Goal: Transaction & Acquisition: Obtain resource

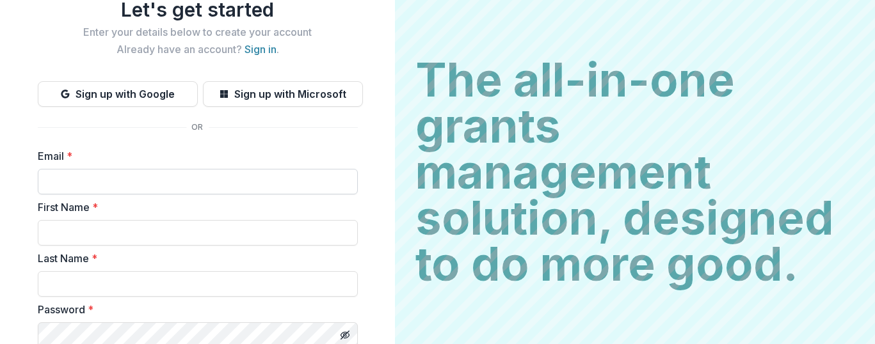
scroll to position [50, 0]
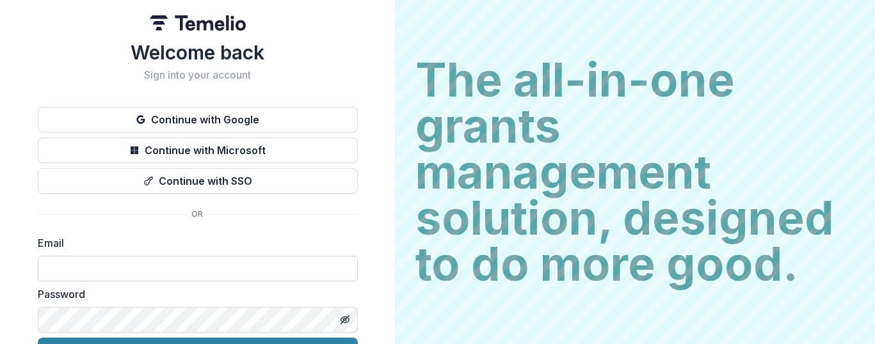
scroll to position [74, 0]
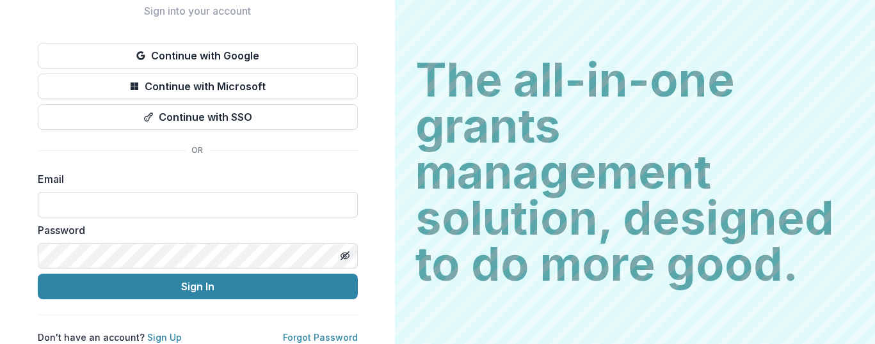
click at [53, 197] on input at bounding box center [198, 205] width 320 height 26
type input "**********"
click at [38, 274] on button "Sign In" at bounding box center [198, 287] width 320 height 26
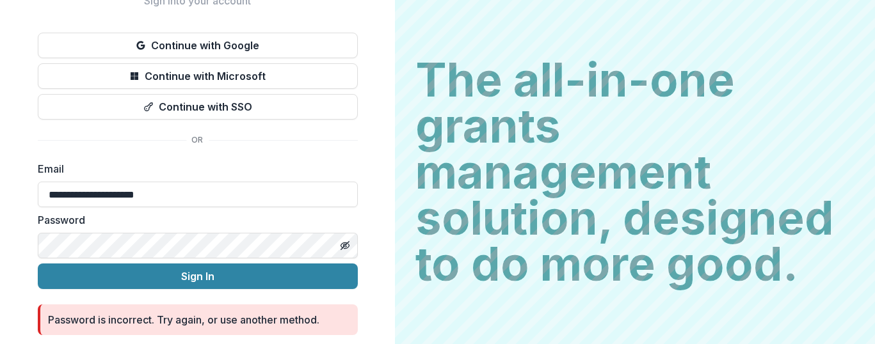
scroll to position [0, 0]
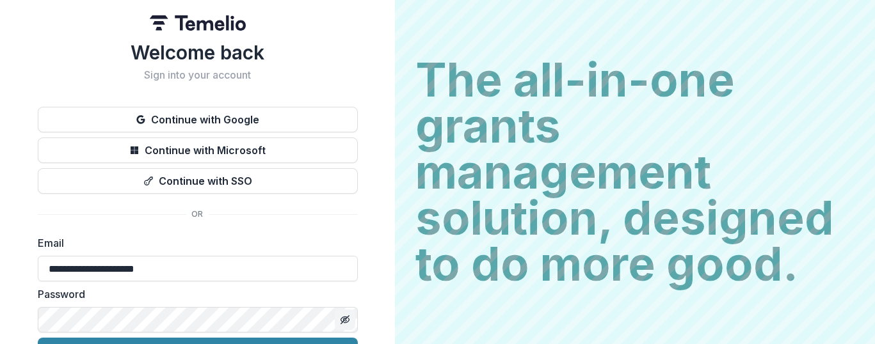
click at [343, 319] on icon "Toggle password visibility" at bounding box center [344, 320] width 3 height 3
click at [343, 319] on circle "Toggle password visibility" at bounding box center [344, 320] width 3 height 3
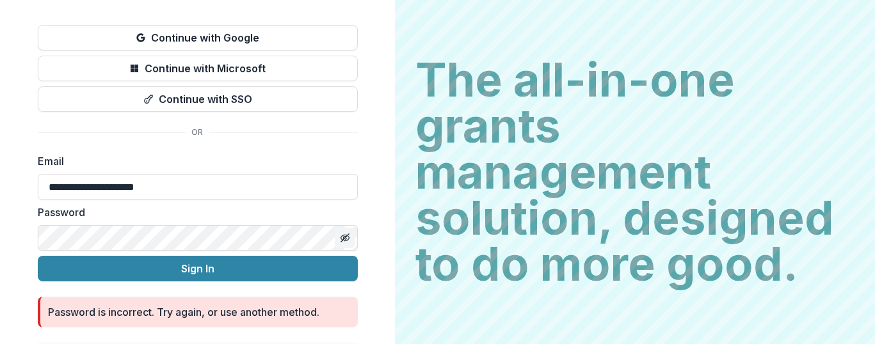
scroll to position [120, 0]
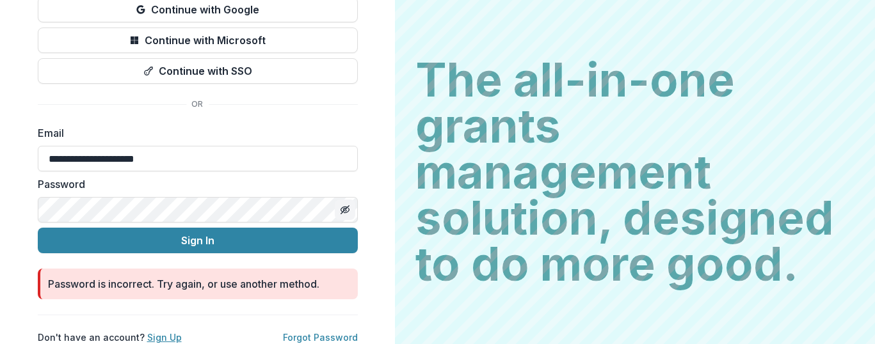
click at [164, 332] on link "Sign Up" at bounding box center [164, 337] width 35 height 11
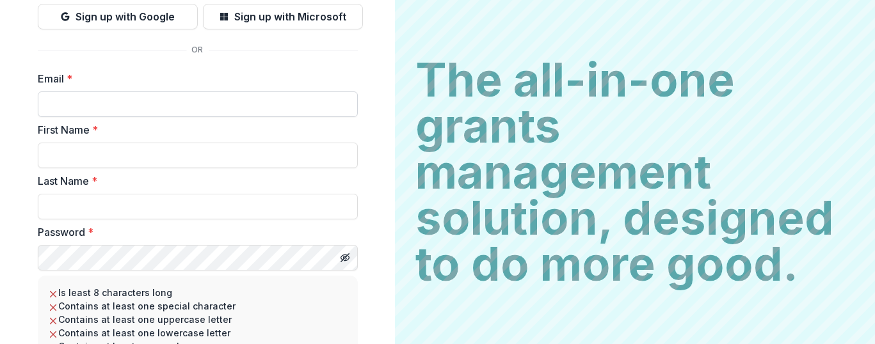
click at [54, 108] on input "Email *" at bounding box center [198, 105] width 320 height 26
type input "**********"
click at [56, 154] on input "First Name *" at bounding box center [198, 156] width 320 height 26
type input "****"
type input "******"
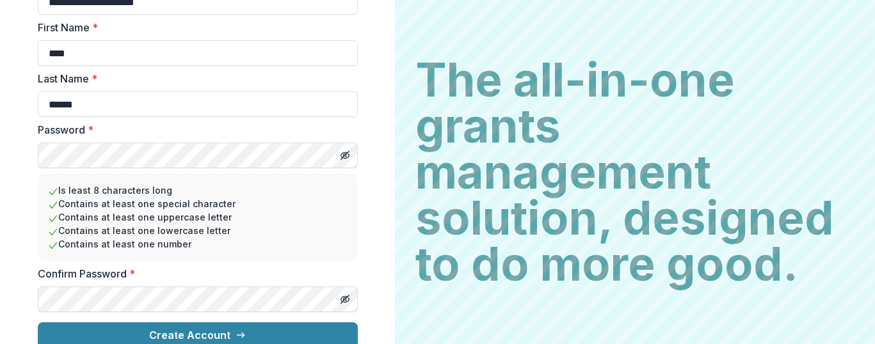
scroll to position [225, 0]
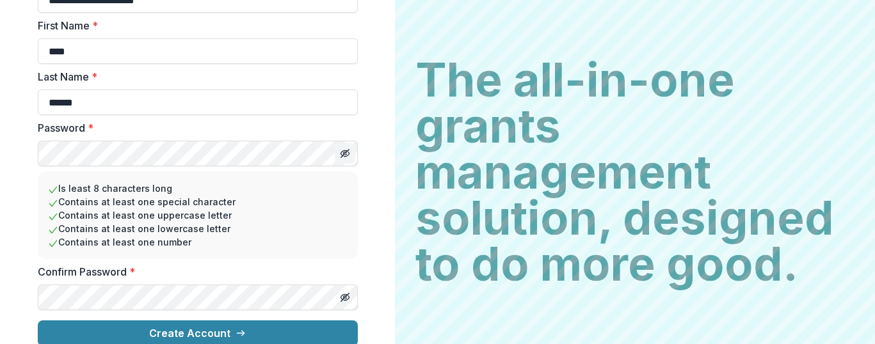
click at [344, 153] on line "Toggle password visibility" at bounding box center [345, 154] width 8 height 8
click at [343, 296] on icon "Toggle password visibility" at bounding box center [344, 297] width 3 height 3
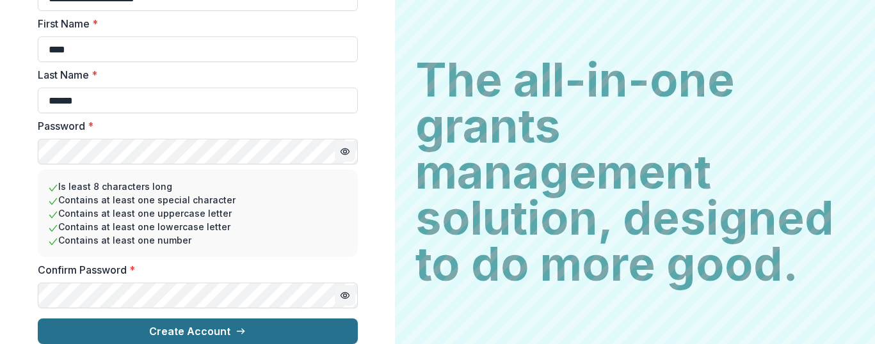
click at [204, 321] on button "Create Account" at bounding box center [198, 332] width 320 height 26
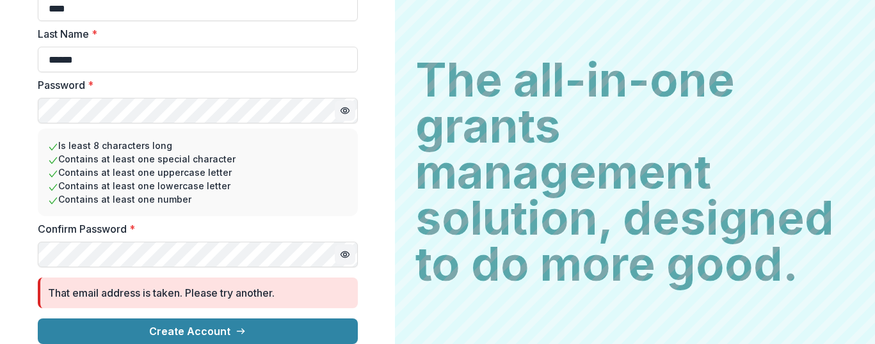
scroll to position [0, 0]
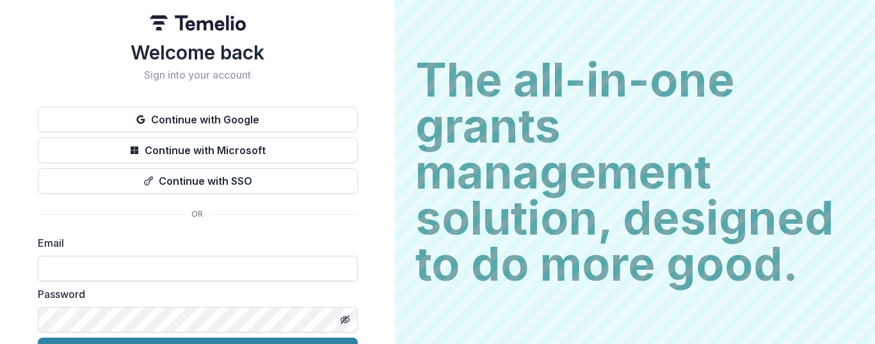
click at [60, 265] on input at bounding box center [198, 269] width 320 height 26
type input "**********"
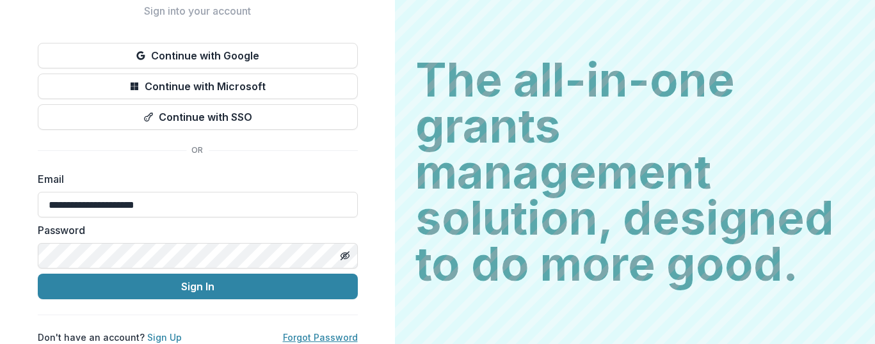
click at [323, 332] on link "Forgot Password" at bounding box center [320, 337] width 75 height 11
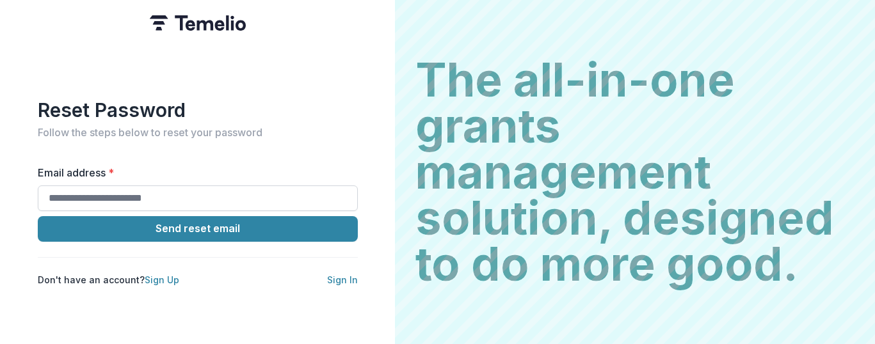
click at [50, 193] on input "Email address *" at bounding box center [198, 199] width 320 height 26
type input "**********"
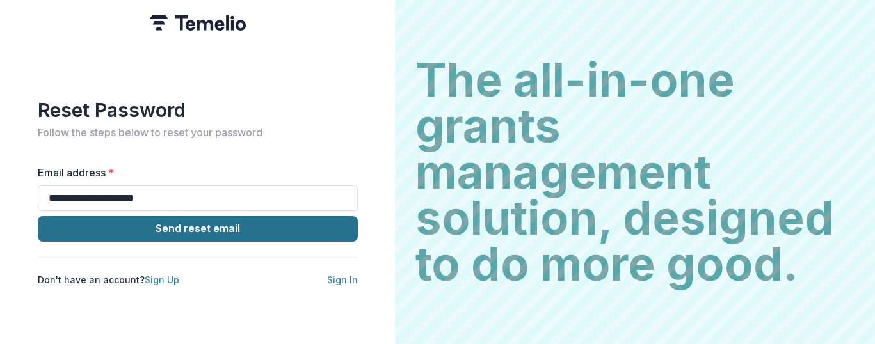
click at [183, 223] on button "Send reset email" at bounding box center [198, 229] width 320 height 26
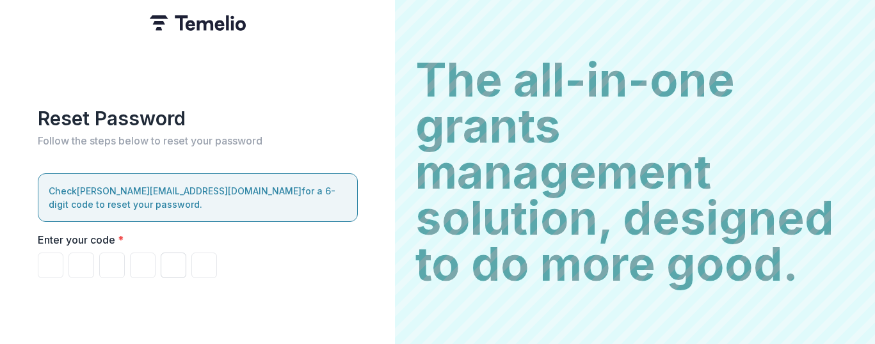
type input "*"
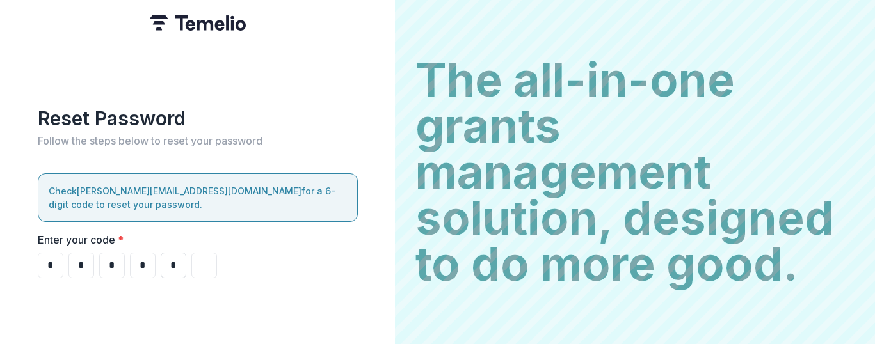
type input "*"
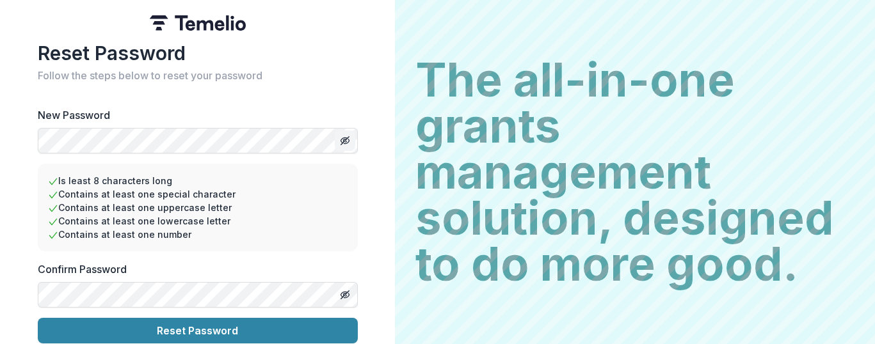
click at [345, 137] on line "Toggle password visibility" at bounding box center [345, 141] width 8 height 8
click at [342, 292] on icon "Toggle password visibility" at bounding box center [344, 294] width 6 height 5
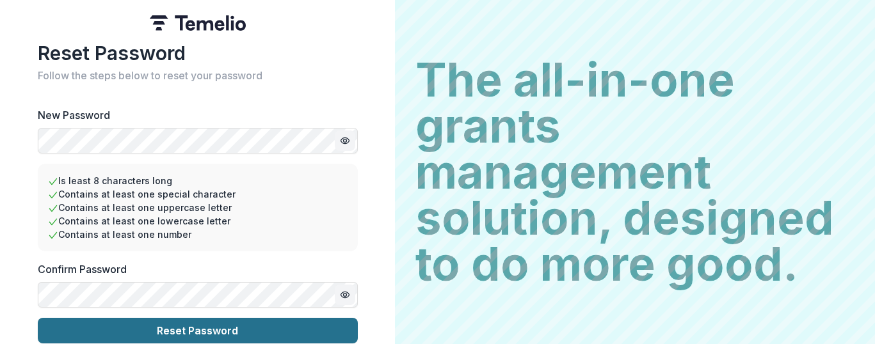
click at [207, 328] on button "Reset Password" at bounding box center [198, 331] width 320 height 26
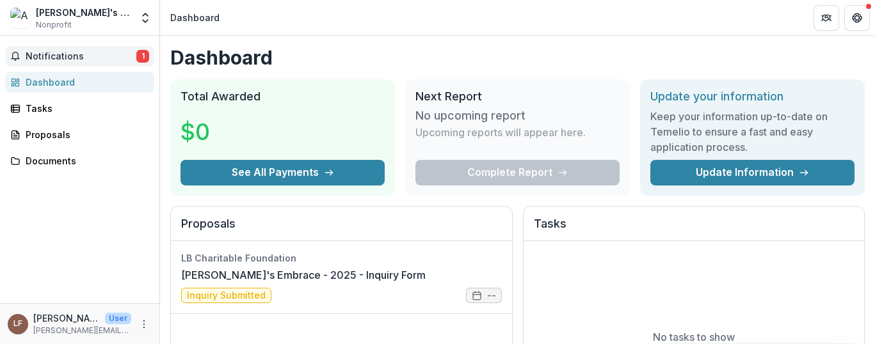
click at [98, 54] on span "Notifications" at bounding box center [81, 56] width 111 height 11
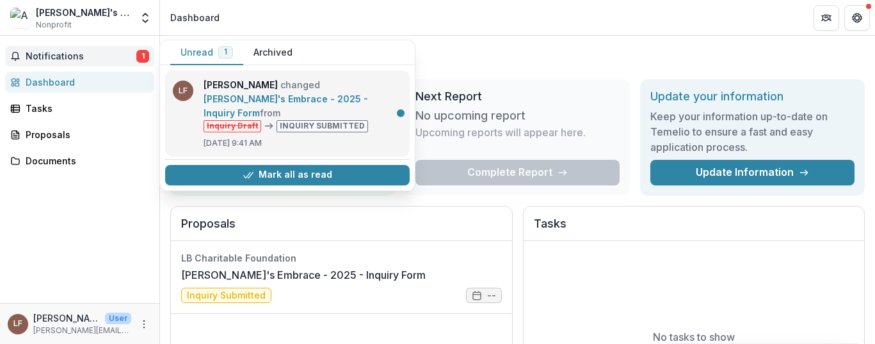
click at [331, 93] on link "Agape's Embrace - 2025 - Inquiry Form" at bounding box center [286, 105] width 164 height 25
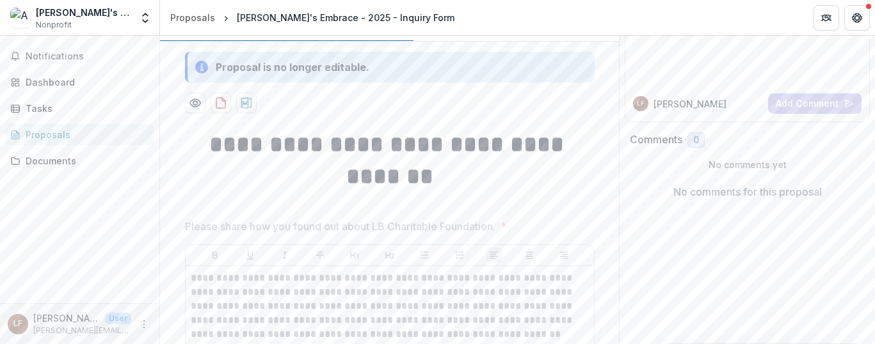
scroll to position [138, 0]
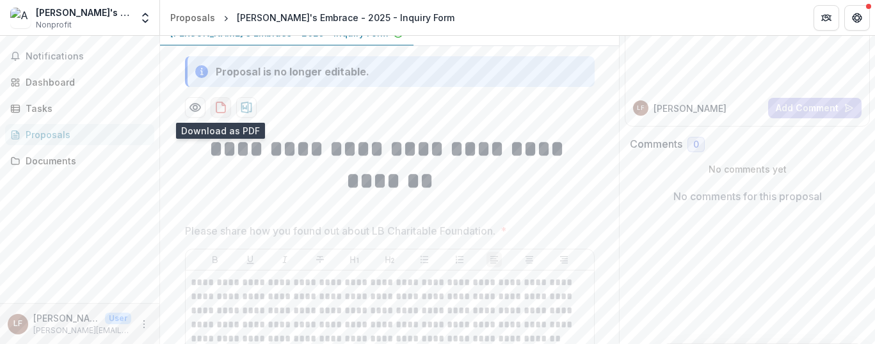
click at [221, 106] on icon "download-proposal" at bounding box center [220, 107] width 13 height 13
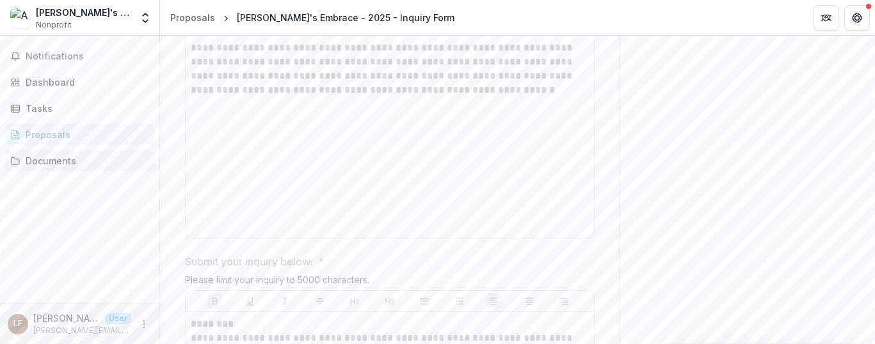
scroll to position [0, 0]
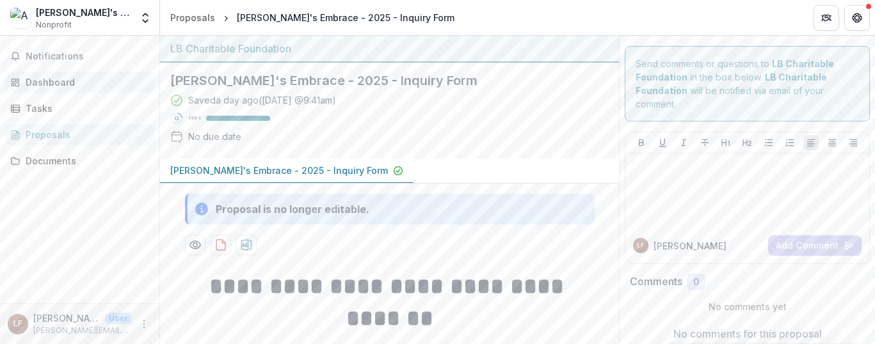
click at [77, 81] on div "Dashboard" at bounding box center [85, 82] width 118 height 13
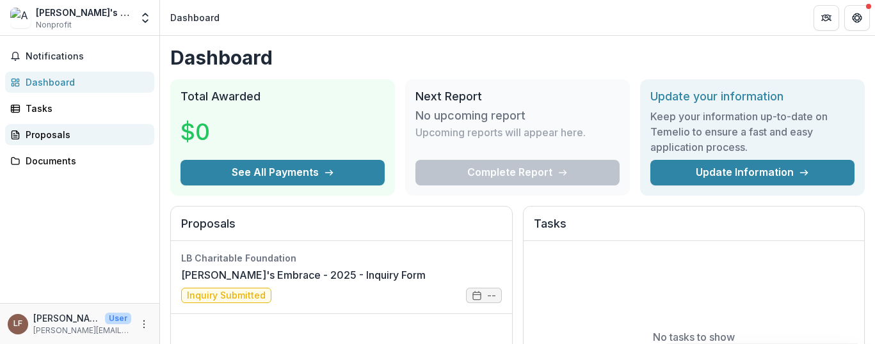
click at [49, 134] on div "Proposals" at bounding box center [85, 134] width 118 height 13
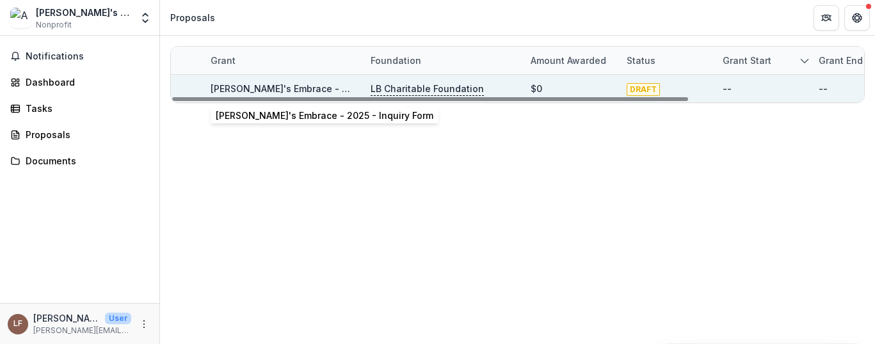
click at [246, 87] on link "Agape's Embrace - 2025 - Inquiry Form" at bounding box center [320, 88] width 218 height 11
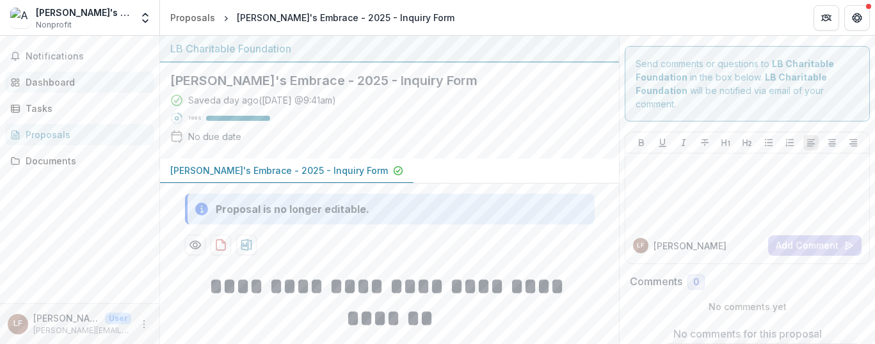
click at [52, 81] on div "Dashboard" at bounding box center [85, 82] width 118 height 13
